Goal: Book appointment/travel/reservation

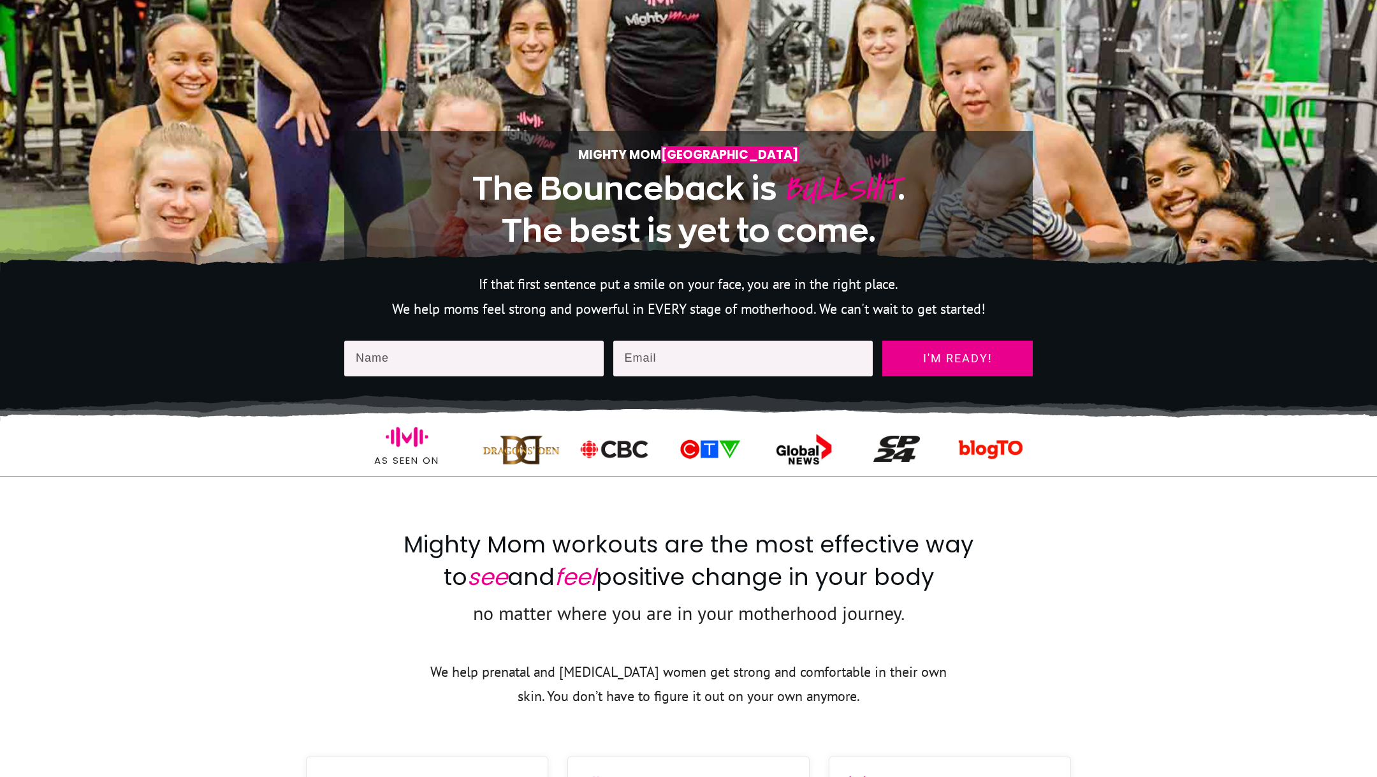
scroll to position [308, 0]
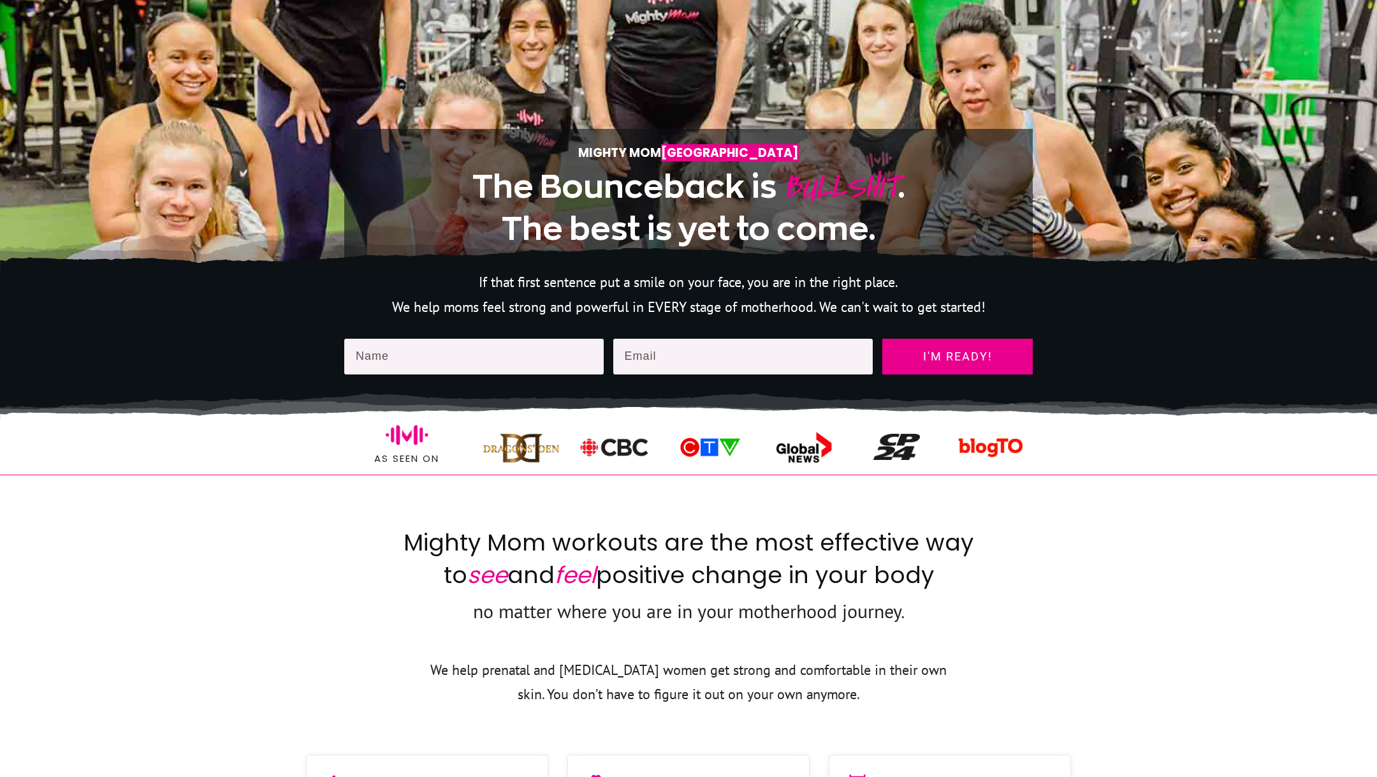
click at [592, 459] on img at bounding box center [615, 447] width 75 height 24
drag, startPoint x: 617, startPoint y: 464, endPoint x: 641, endPoint y: 606, distance: 144.2
click at [641, 459] on img at bounding box center [615, 447] width 75 height 24
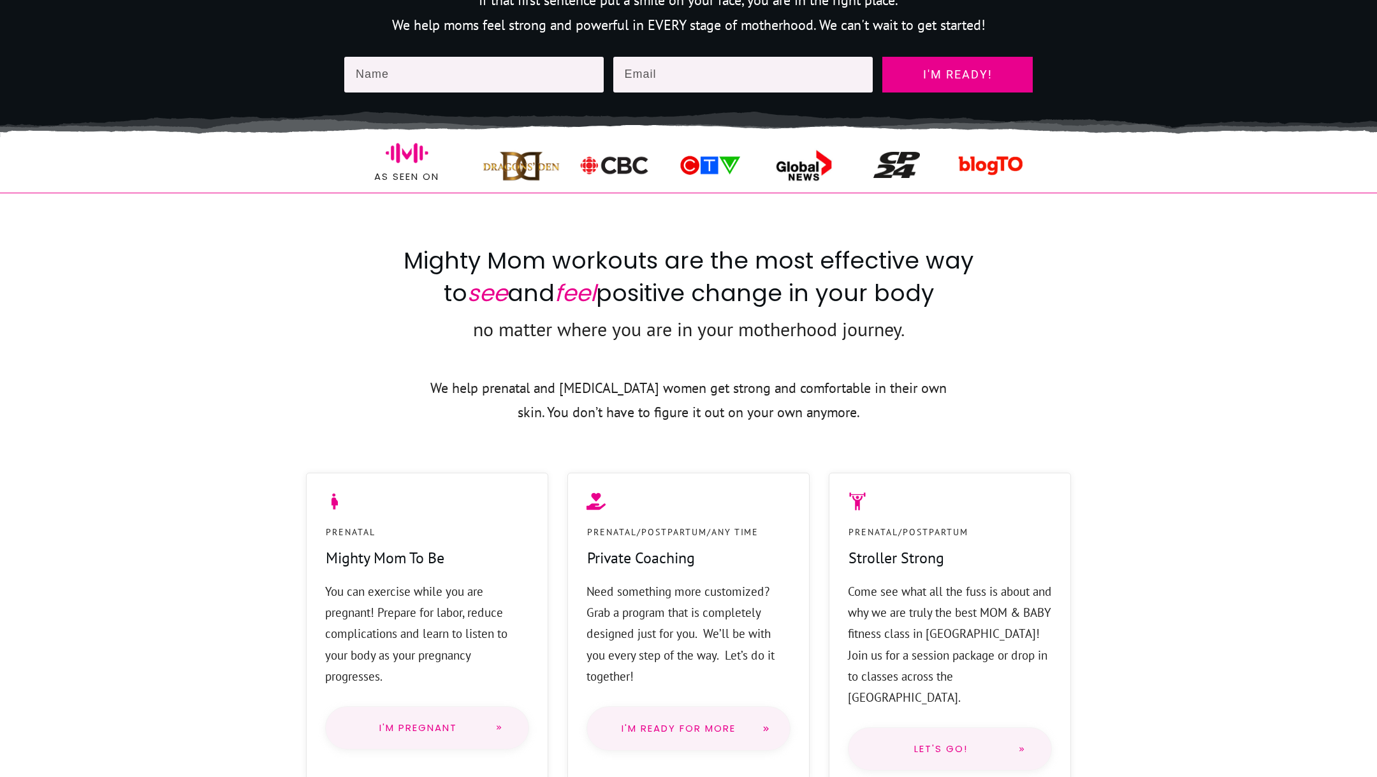
scroll to position [587, 0]
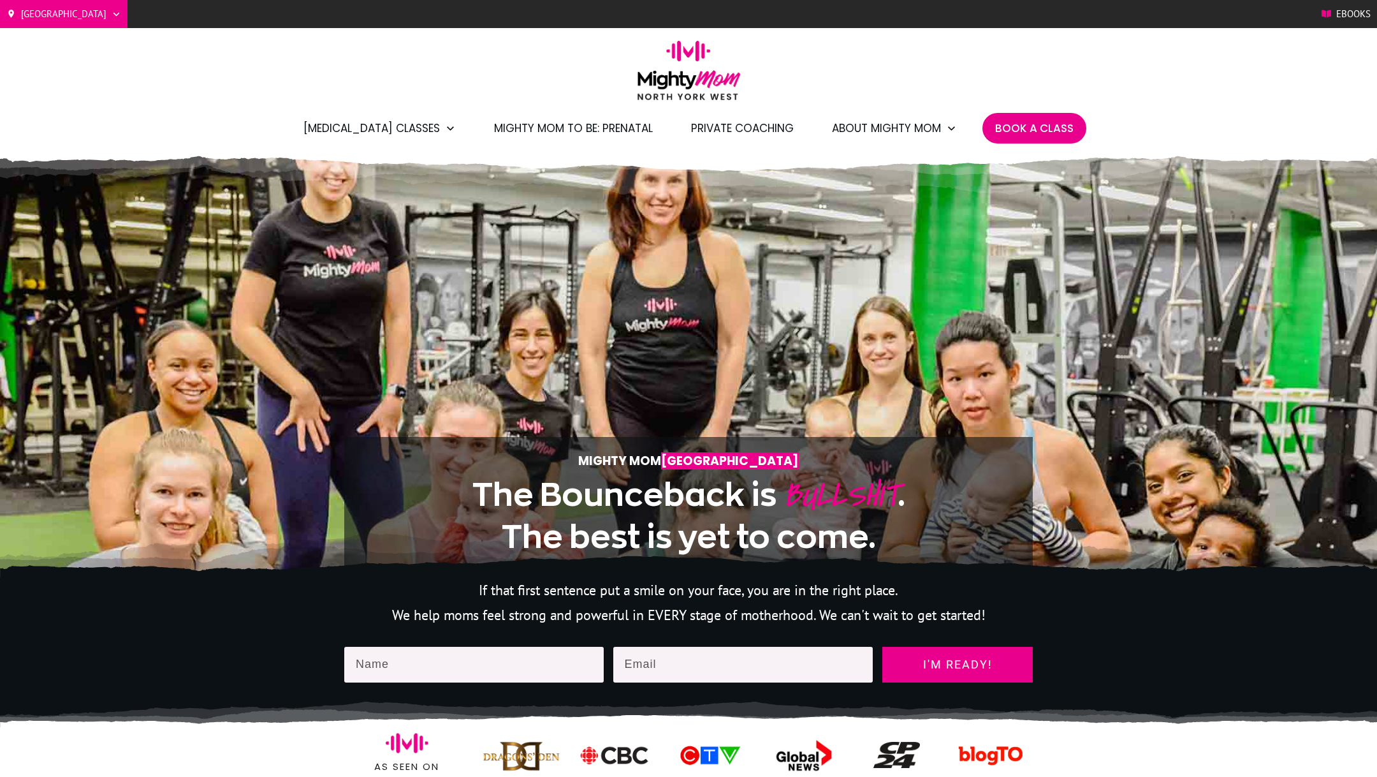
scroll to position [587, 0]
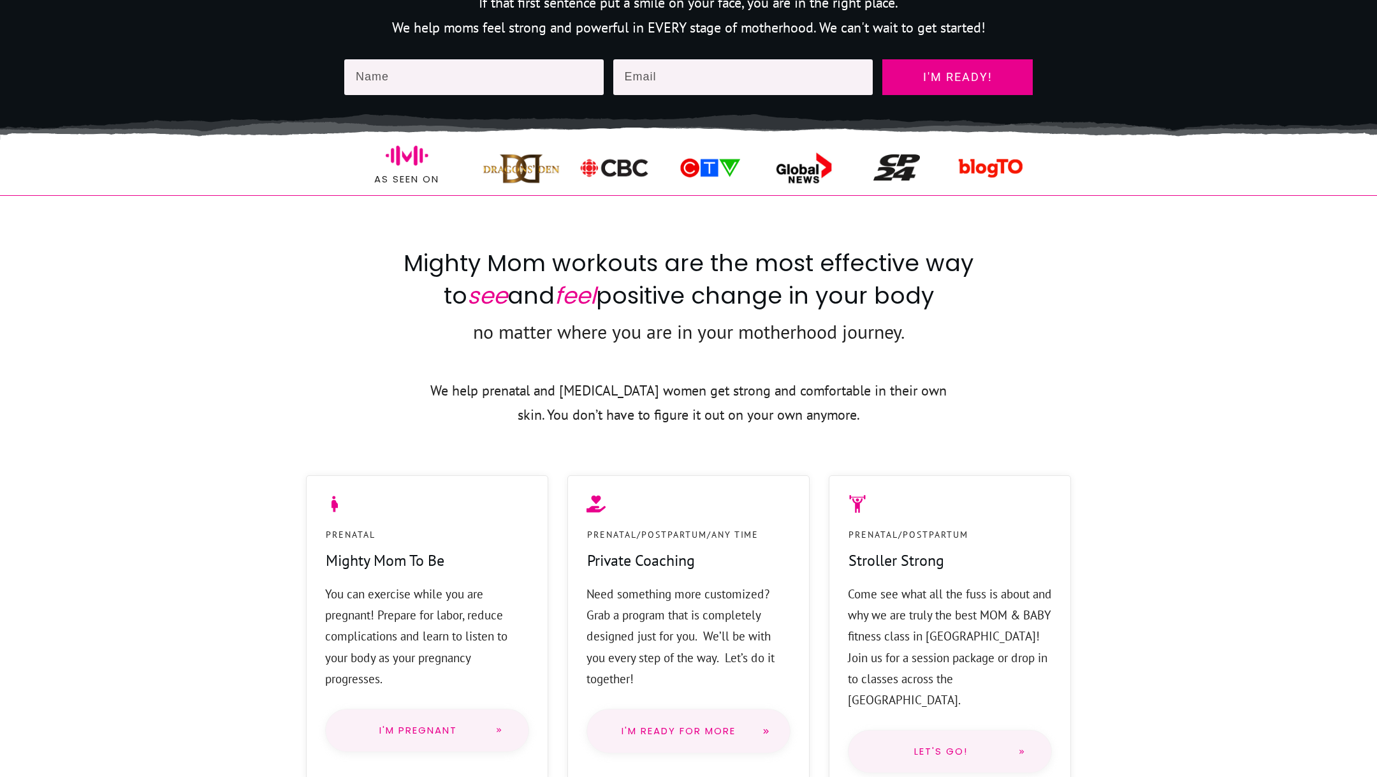
click at [601, 180] on img at bounding box center [615, 168] width 75 height 24
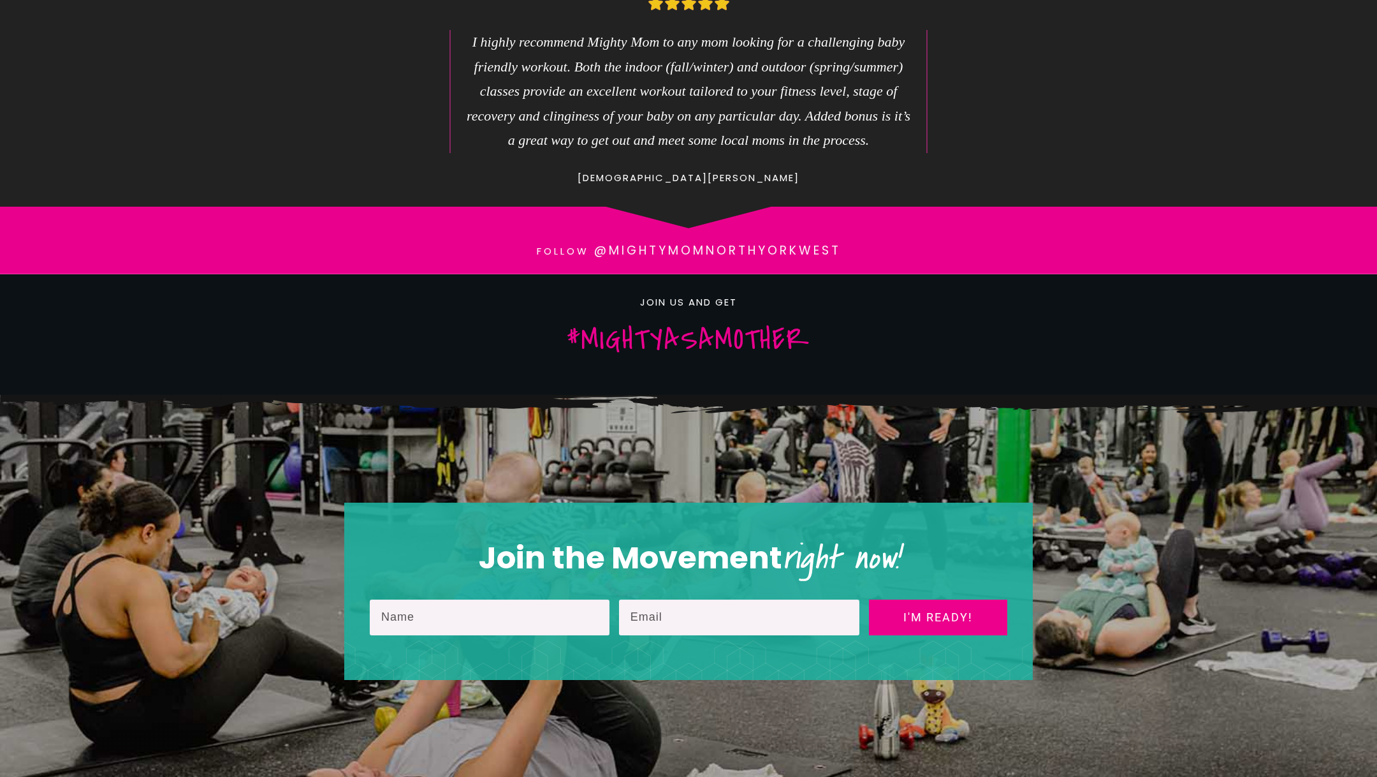
scroll to position [0, 0]
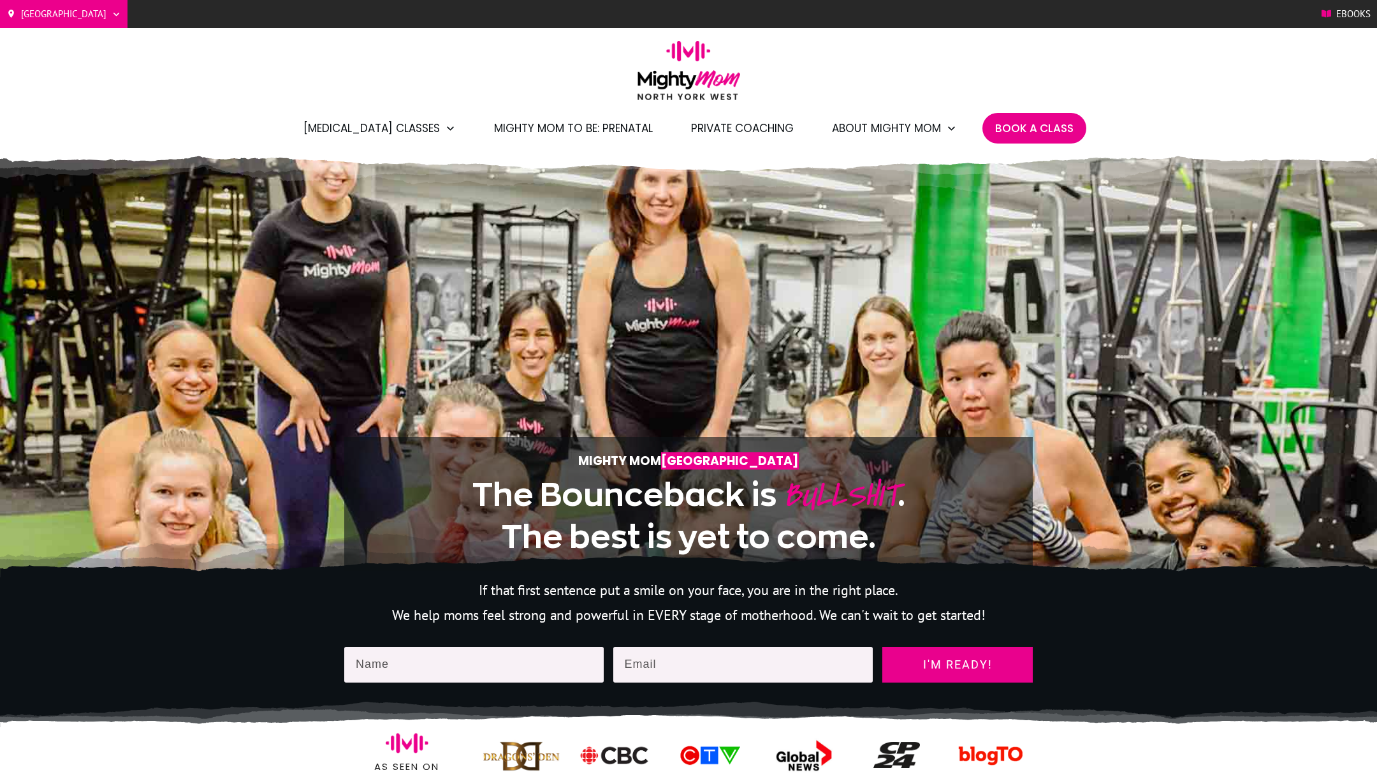
click at [1035, 124] on span "Book A Class" at bounding box center [1034, 128] width 78 height 22
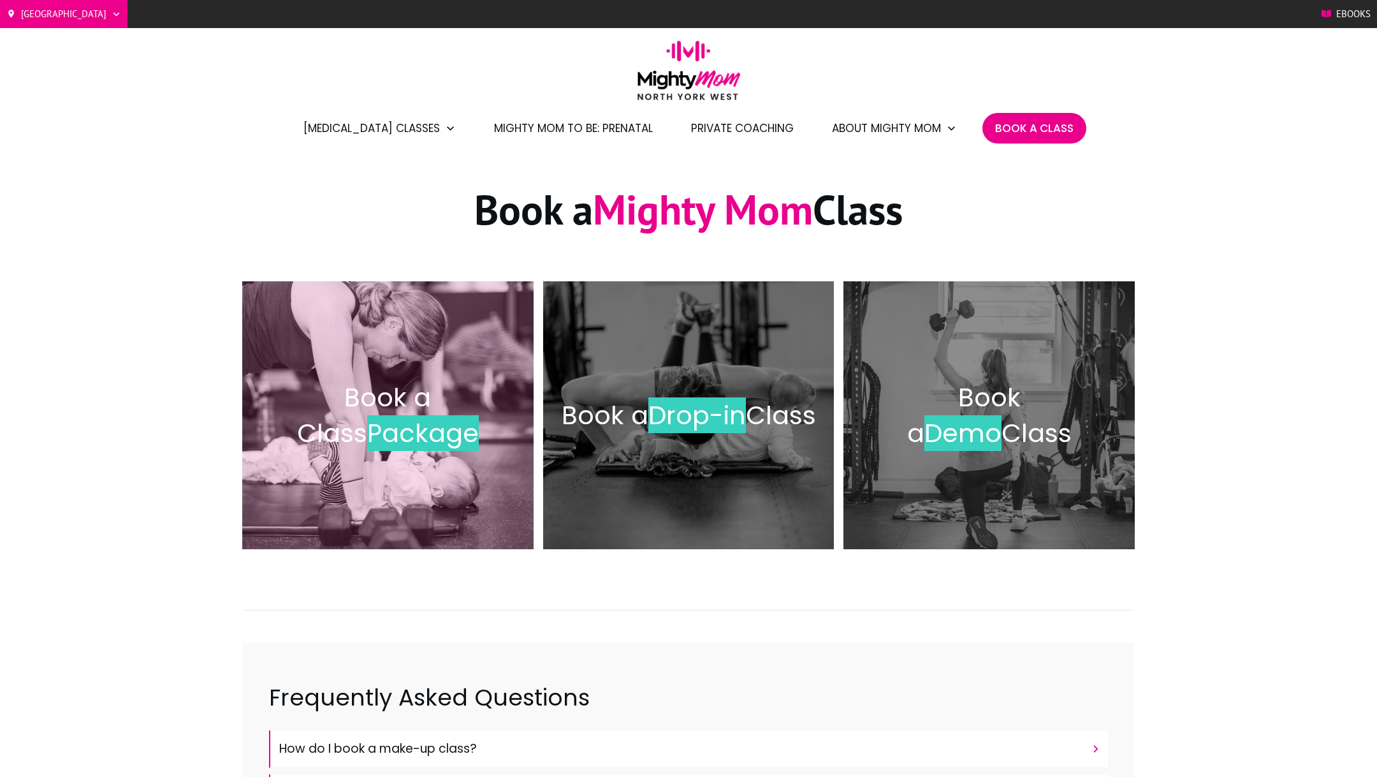
click at [402, 432] on span "Package" at bounding box center [423, 433] width 112 height 36
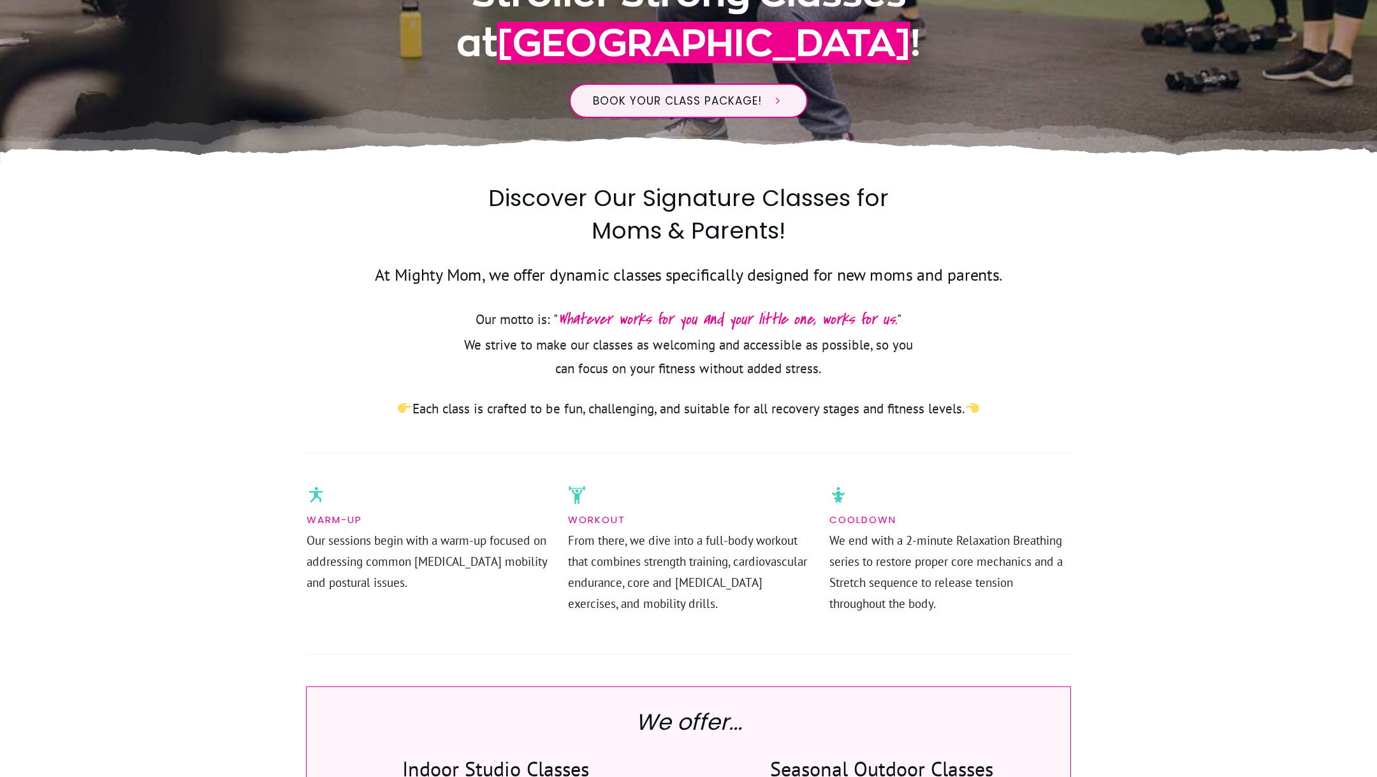
scroll to position [383, 0]
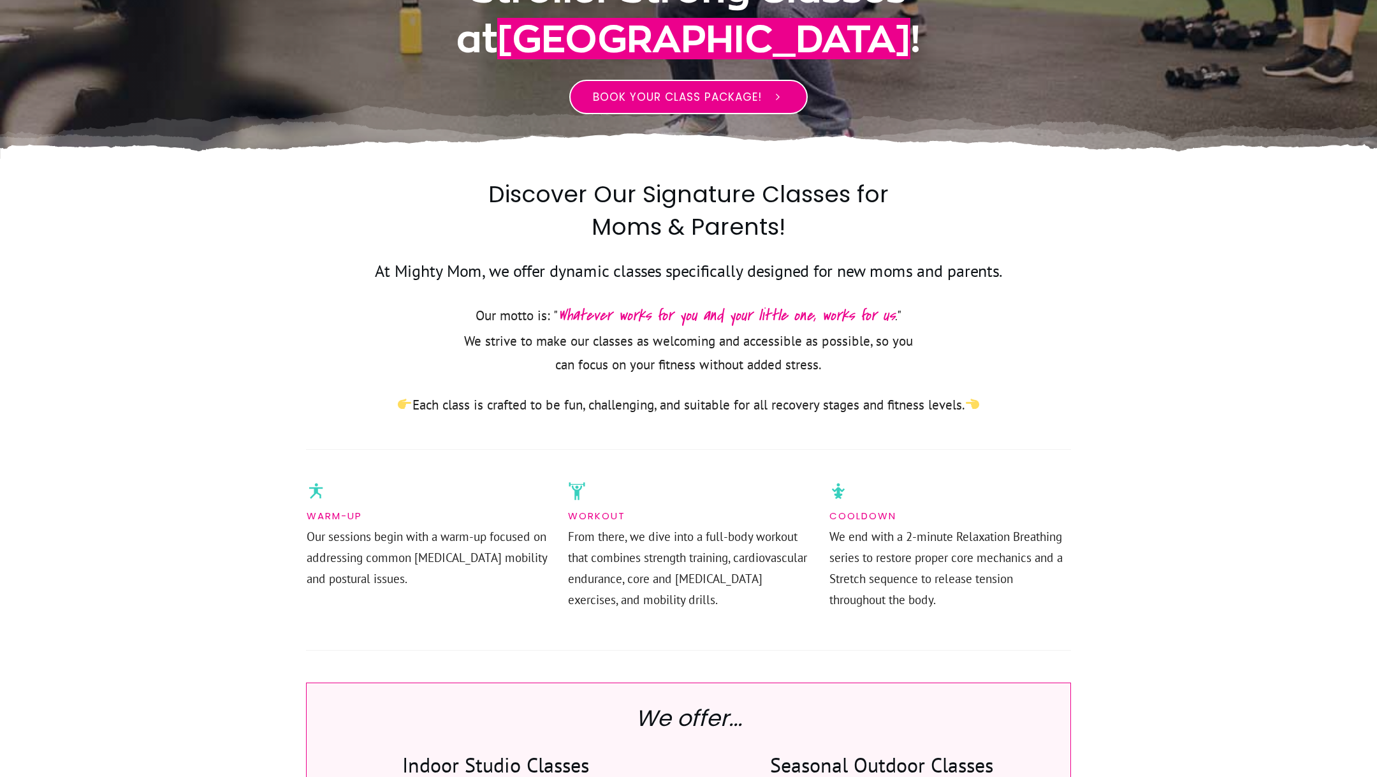
click at [703, 108] on link "BOOK YOUR CLASS PACKAGE!" at bounding box center [688, 97] width 238 height 34
